Goal: Information Seeking & Learning: Learn about a topic

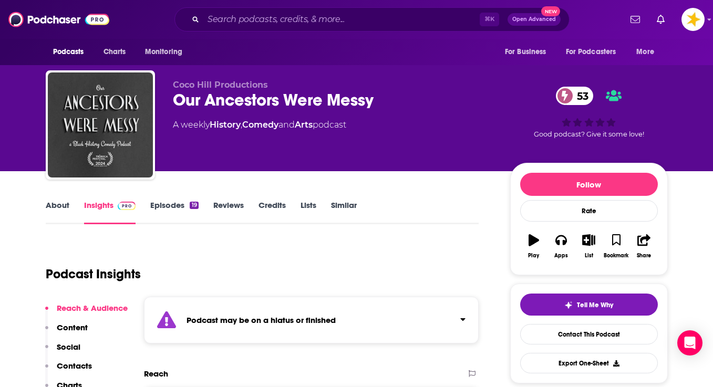
click at [162, 206] on link "Episodes 19" at bounding box center [174, 212] width 48 height 24
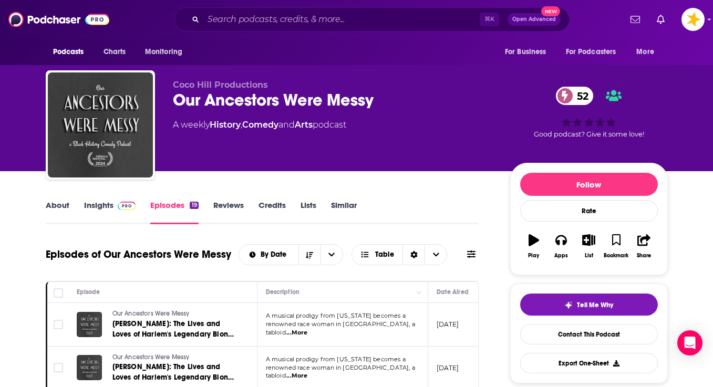
click at [107, 205] on link "Insights" at bounding box center [110, 212] width 52 height 24
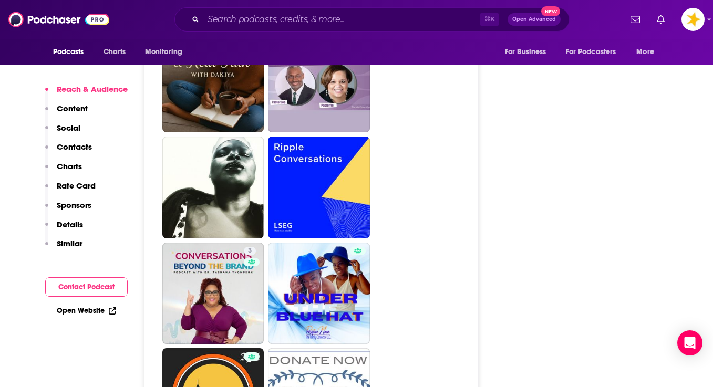
scroll to position [2589, 0]
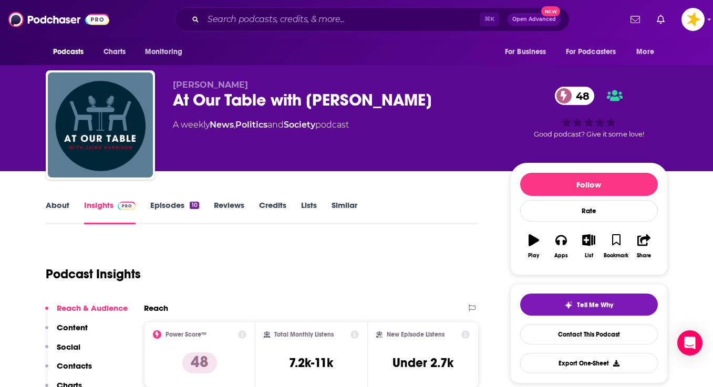
click at [49, 208] on link "About" at bounding box center [58, 212] width 24 height 24
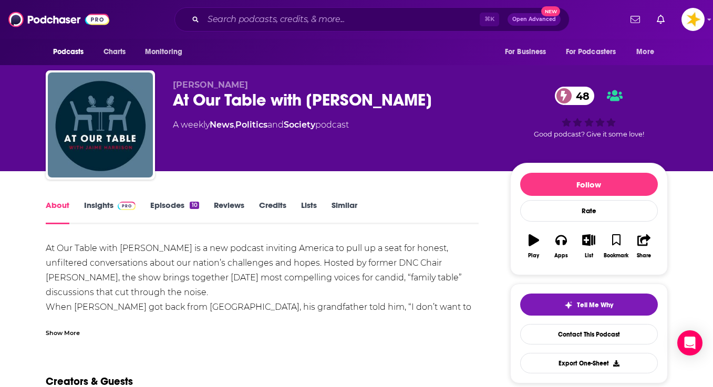
click at [93, 202] on link "Insights" at bounding box center [110, 212] width 52 height 24
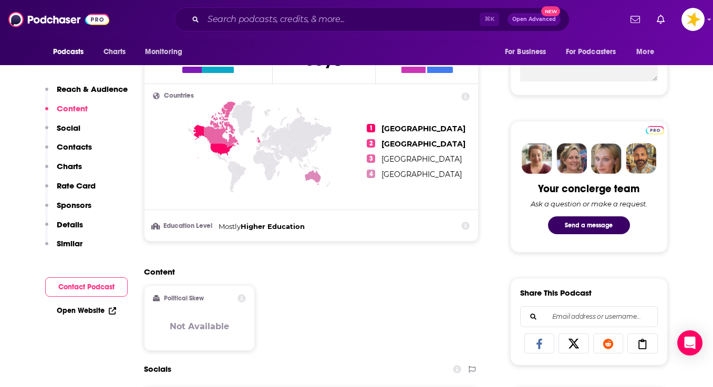
scroll to position [586, 0]
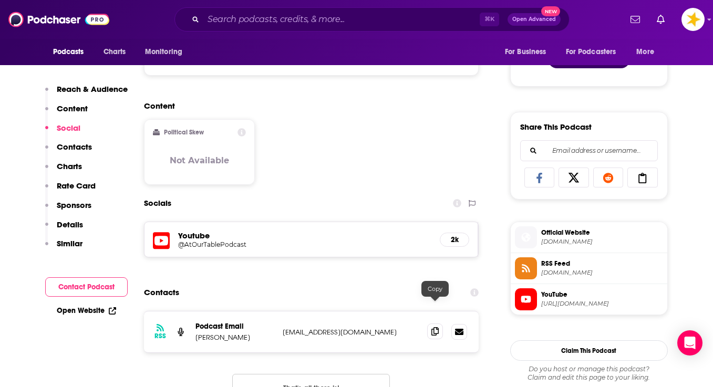
click at [436, 327] on icon at bounding box center [434, 331] width 7 height 8
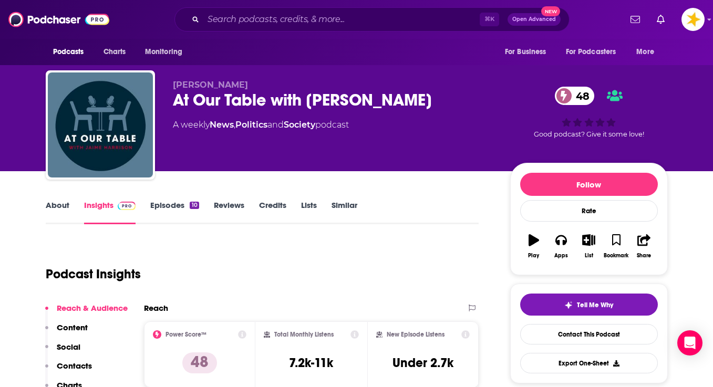
scroll to position [0, 0]
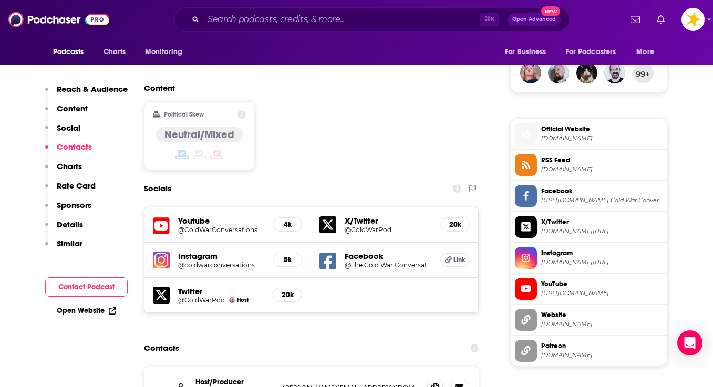
scroll to position [775, 0]
